Goal: Find specific page/section: Find specific page/section

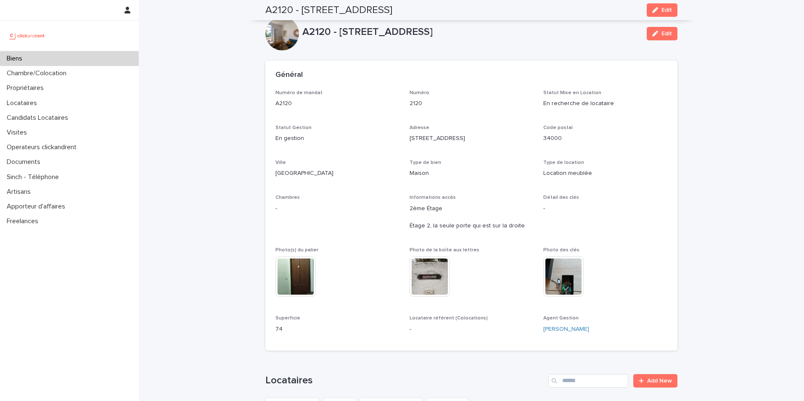
scroll to position [252, 0]
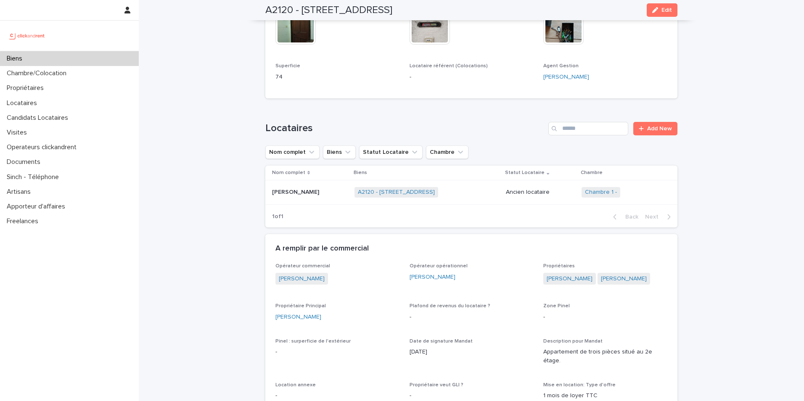
click at [19, 57] on p "Biens" at bounding box center [16, 59] width 26 height 8
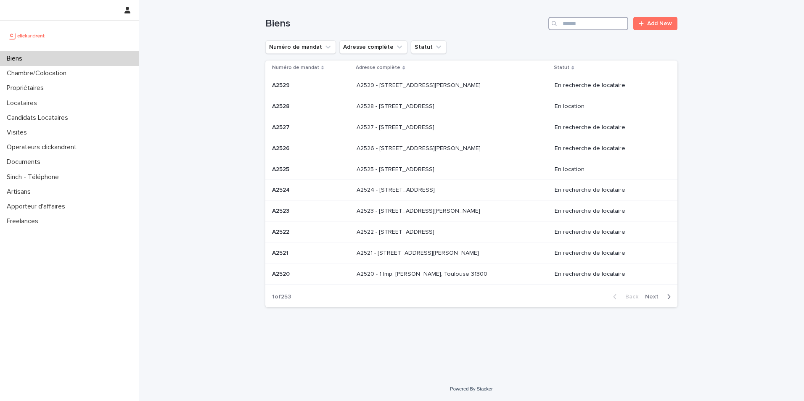
click at [574, 26] on input "Search" at bounding box center [588, 23] width 80 height 13
type input "*****"
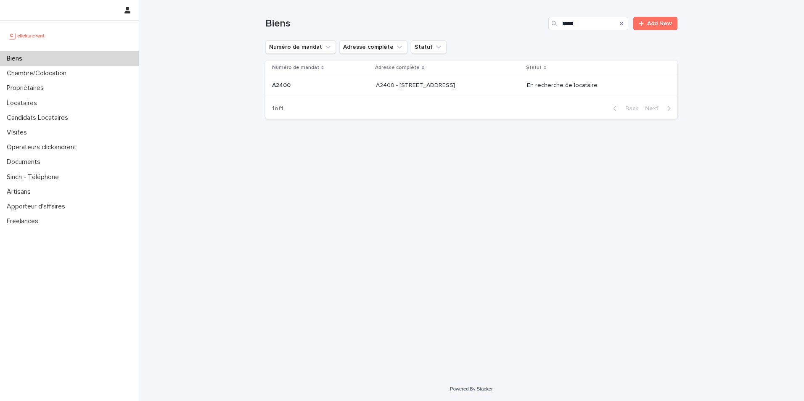
click at [274, 85] on p "A2400" at bounding box center [282, 84] width 20 height 9
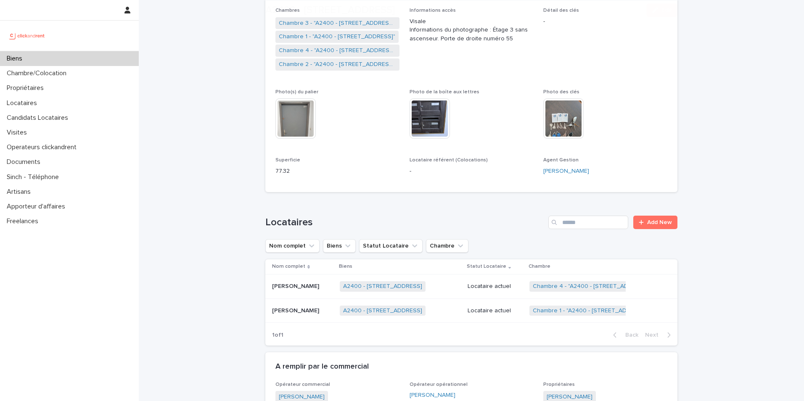
scroll to position [294, 0]
